Goal: Ask a question: Seek information or help from site administrators or community

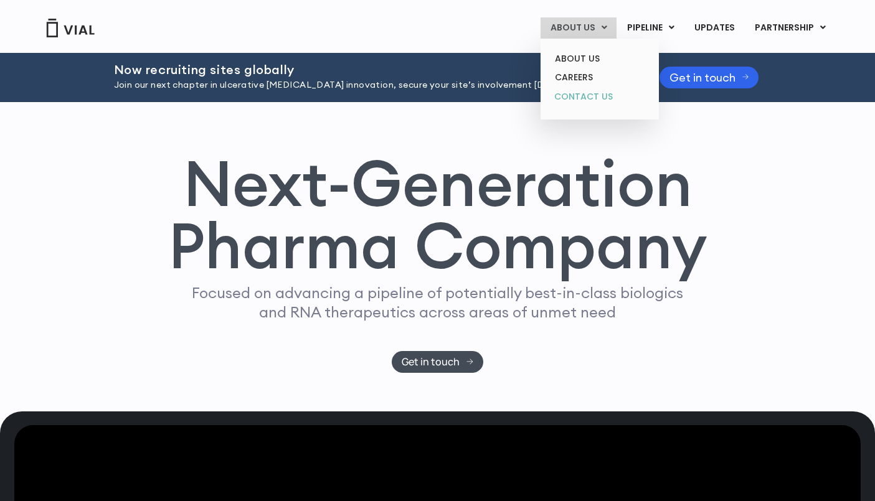
click at [593, 92] on link "CONTACT US" at bounding box center [599, 97] width 109 height 20
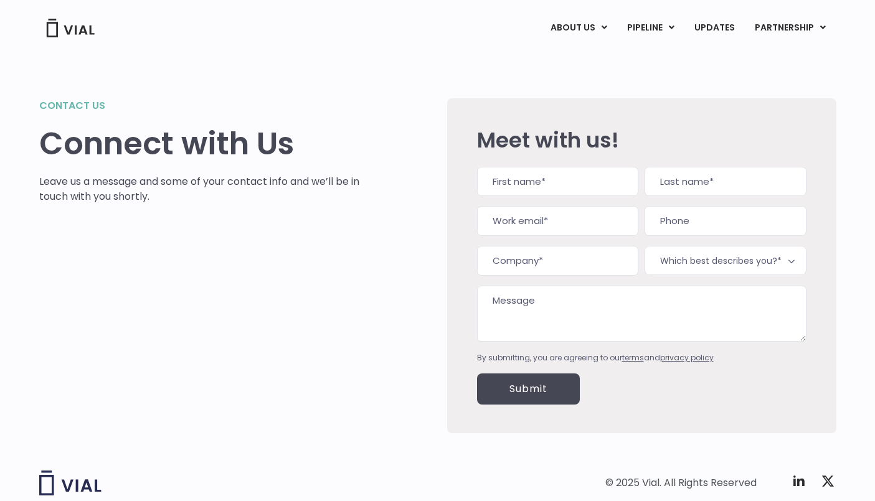
click at [586, 178] on input "First" at bounding box center [557, 182] width 161 height 30
type input "[PERSON_NAME]"
type input "[EMAIL_ADDRESS][DOMAIN_NAME]"
type input "(___) ___-____"
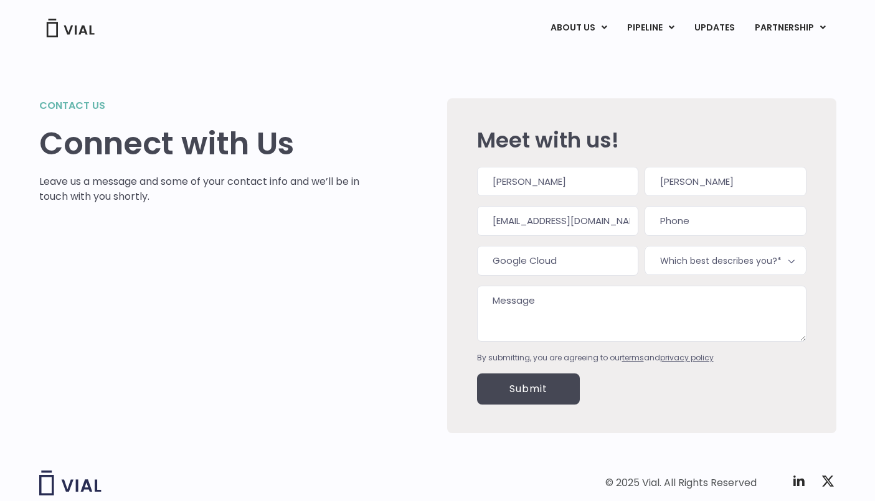
type input "Google Cloud"
click at [769, 257] on span "Which best describes you?*" at bounding box center [725, 260] width 161 height 29
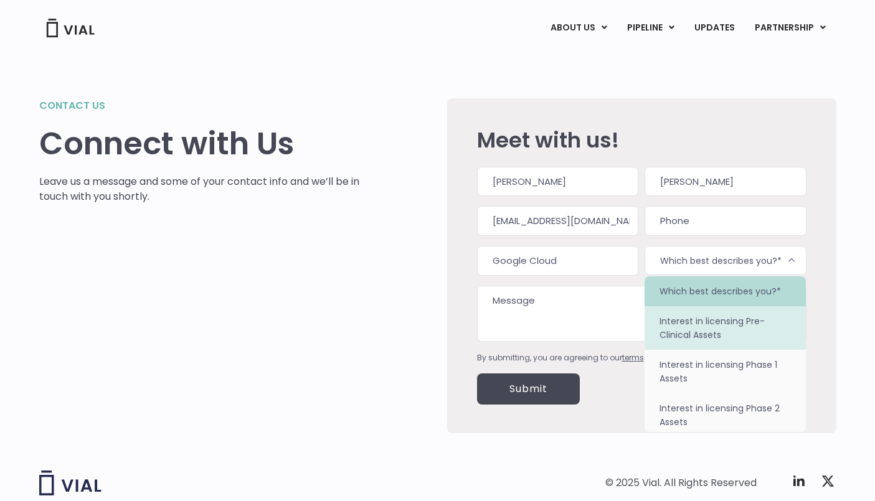
select select "Interest in licensing Pre-Clinical Assets"
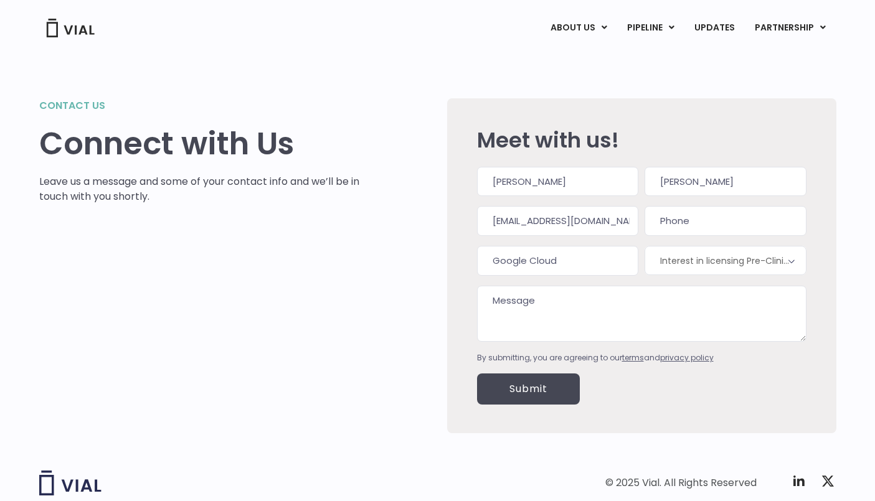
click at [619, 300] on textarea "Message" at bounding box center [642, 314] width 330 height 56
type textarea "I am trying to connect with [PERSON_NAME] about a billing issue. Can you please…"
click at [533, 388] on input "Submit" at bounding box center [528, 389] width 103 height 31
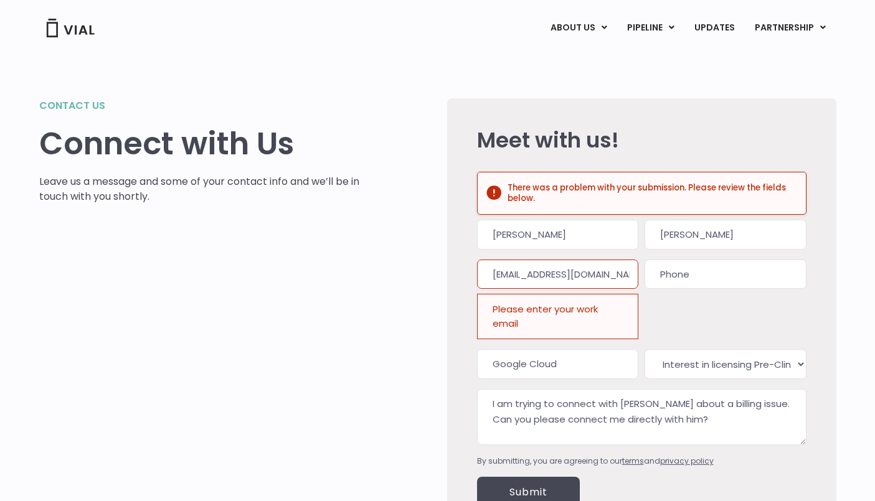
scroll to position [0, 0]
click at [563, 311] on div "Please enter your work email" at bounding box center [557, 316] width 161 height 45
click at [673, 319] on div "Phone" at bounding box center [725, 300] width 161 height 80
click at [543, 492] on input "Submit" at bounding box center [528, 492] width 103 height 31
click at [579, 315] on div "Please enter your work email" at bounding box center [557, 316] width 161 height 45
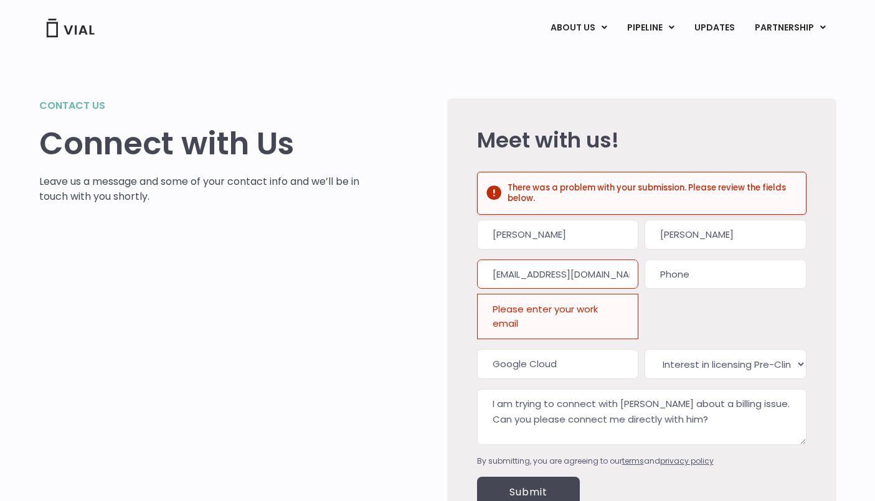
click at [614, 276] on input "[EMAIL_ADDRESS][DOMAIN_NAME]" at bounding box center [557, 275] width 161 height 30
click at [622, 278] on input "[EMAIL_ADDRESS][DOMAIN_NAME]" at bounding box center [557, 275] width 161 height 30
click at [521, 486] on input "Submit" at bounding box center [528, 492] width 103 height 31
click at [576, 318] on div "Please enter your work email" at bounding box center [557, 316] width 161 height 45
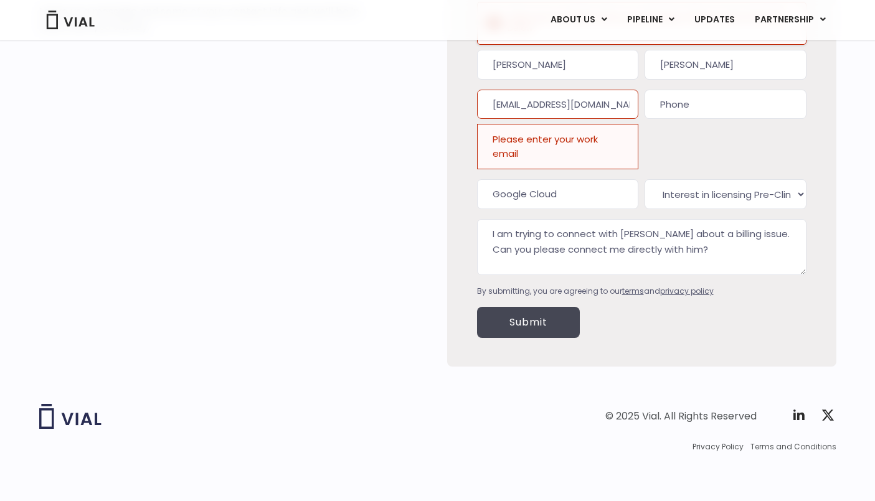
click at [526, 322] on input "Submit" at bounding box center [528, 322] width 103 height 31
click at [611, 106] on input "[EMAIL_ADDRESS][DOMAIN_NAME]" at bounding box center [557, 105] width 161 height 30
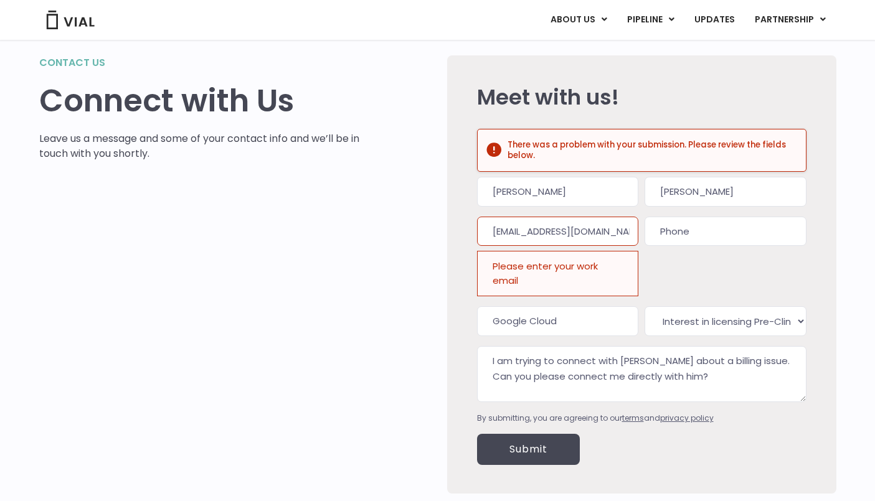
scroll to position [45, 0]
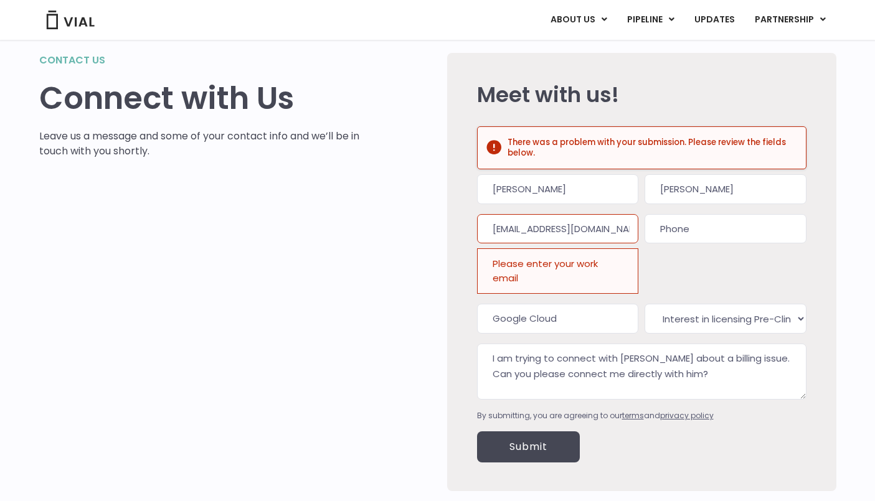
click at [541, 226] on input "[EMAIL_ADDRESS][DOMAIN_NAME]" at bounding box center [557, 229] width 161 height 30
click at [526, 447] on input "Submit" at bounding box center [528, 447] width 103 height 31
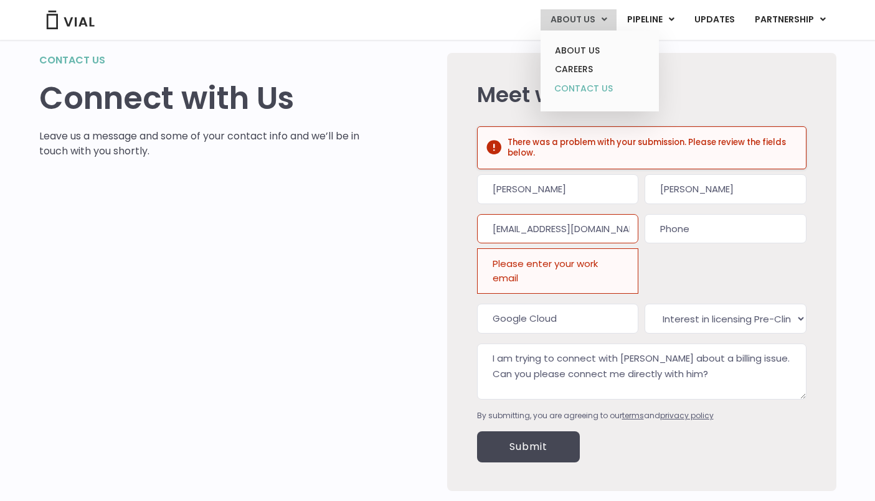
click at [584, 85] on link "CONTACT US" at bounding box center [599, 89] width 109 height 20
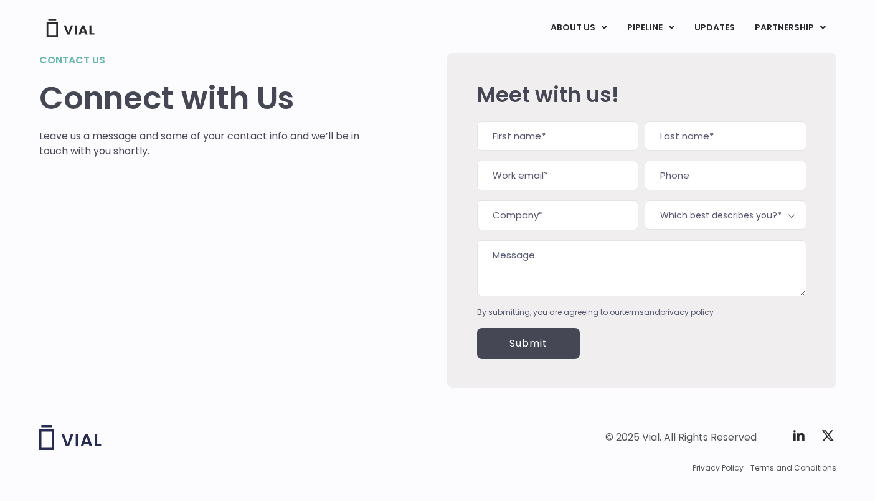
scroll to position [66, 0]
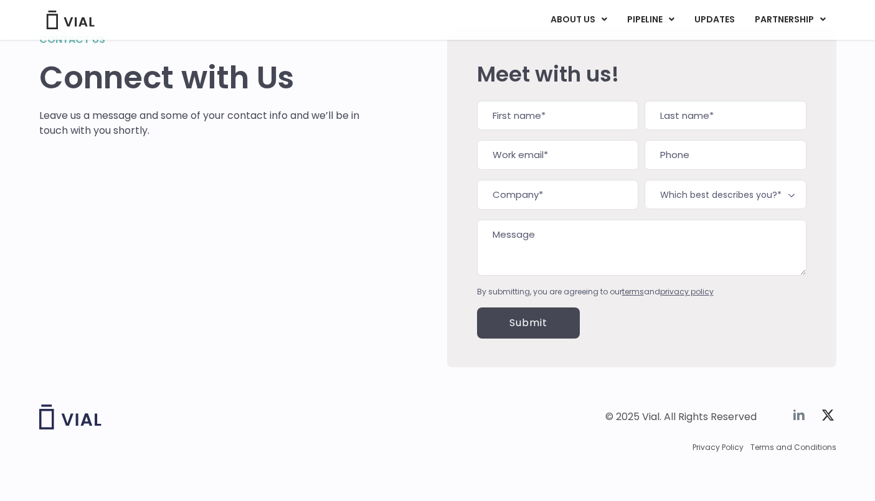
click at [798, 413] on icon at bounding box center [799, 415] width 11 height 11
